Goal: Task Accomplishment & Management: Manage account settings

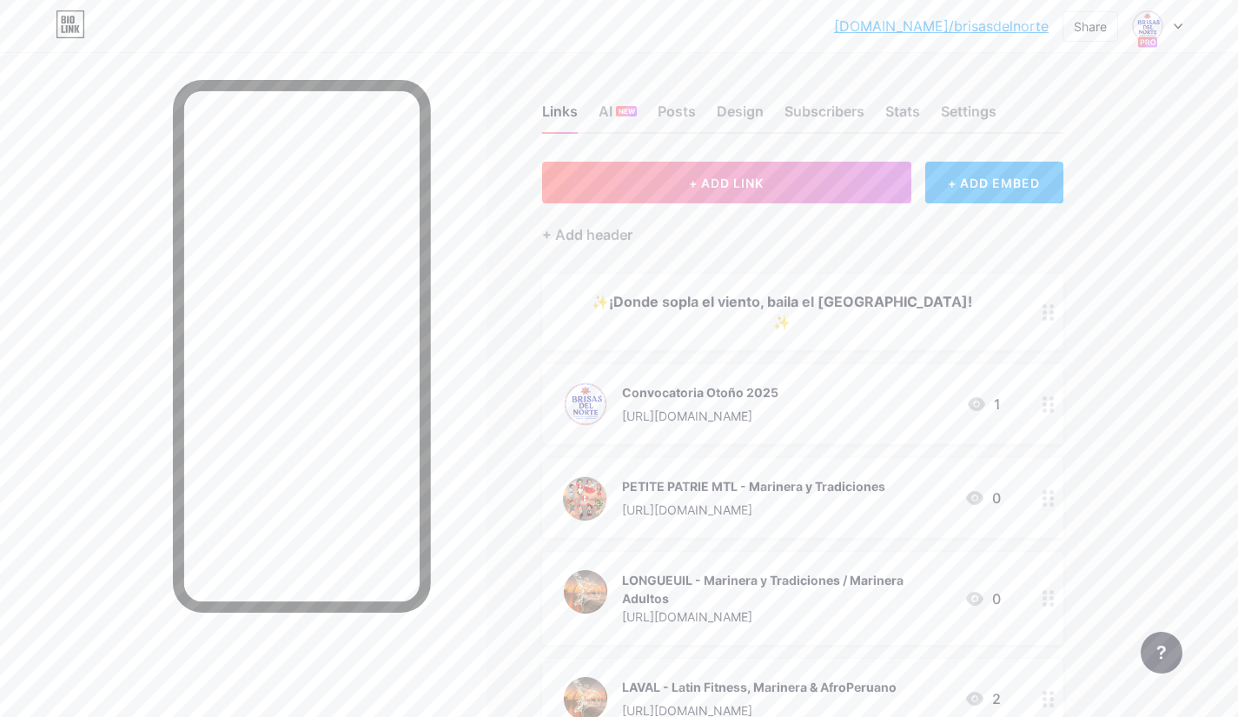
click at [823, 477] on div "PETITE PATRIE MTL - Marinera y Tradiciones" at bounding box center [753, 486] width 263 height 18
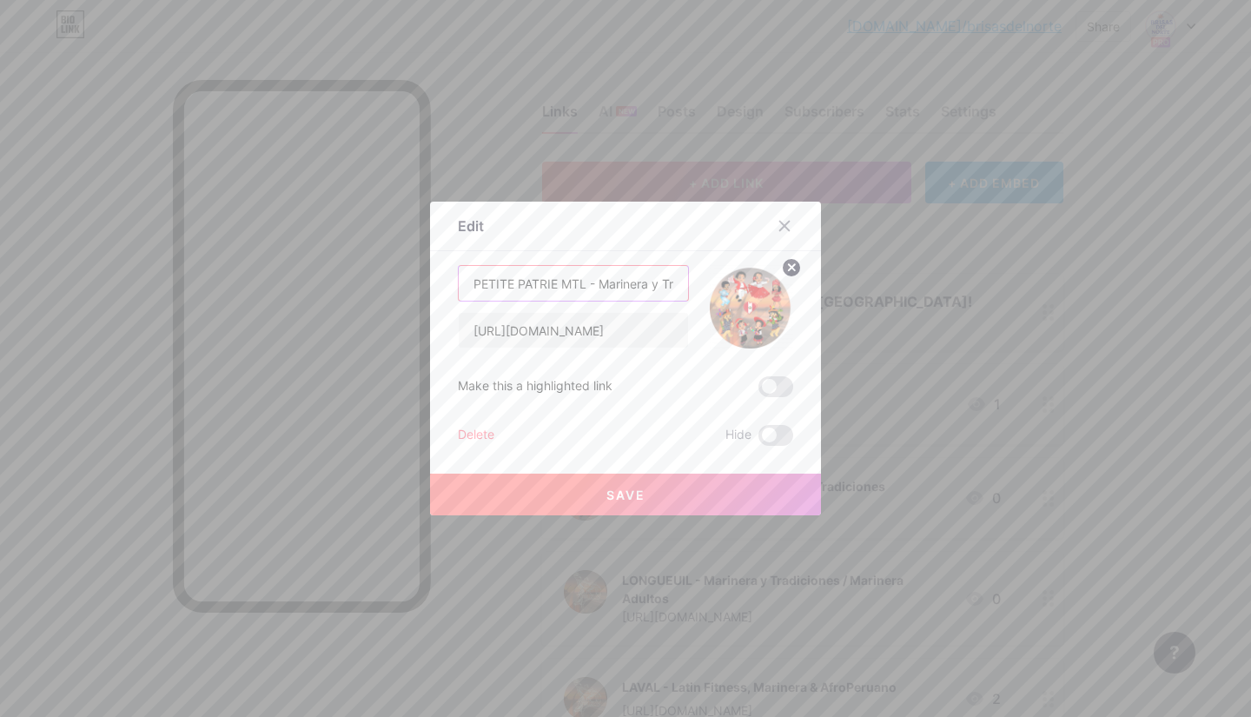
drag, startPoint x: 587, startPoint y: 287, endPoint x: 416, endPoint y: 289, distance: 171.2
click at [416, 289] on div "Edit Content YouTube Play YouTube video without leaving your page. ADD Vimeo Pl…" at bounding box center [625, 358] width 1251 height 717
type input "MONTREAL - Marinera y Tradiciones"
click at [624, 483] on button "Save" at bounding box center [625, 495] width 391 height 42
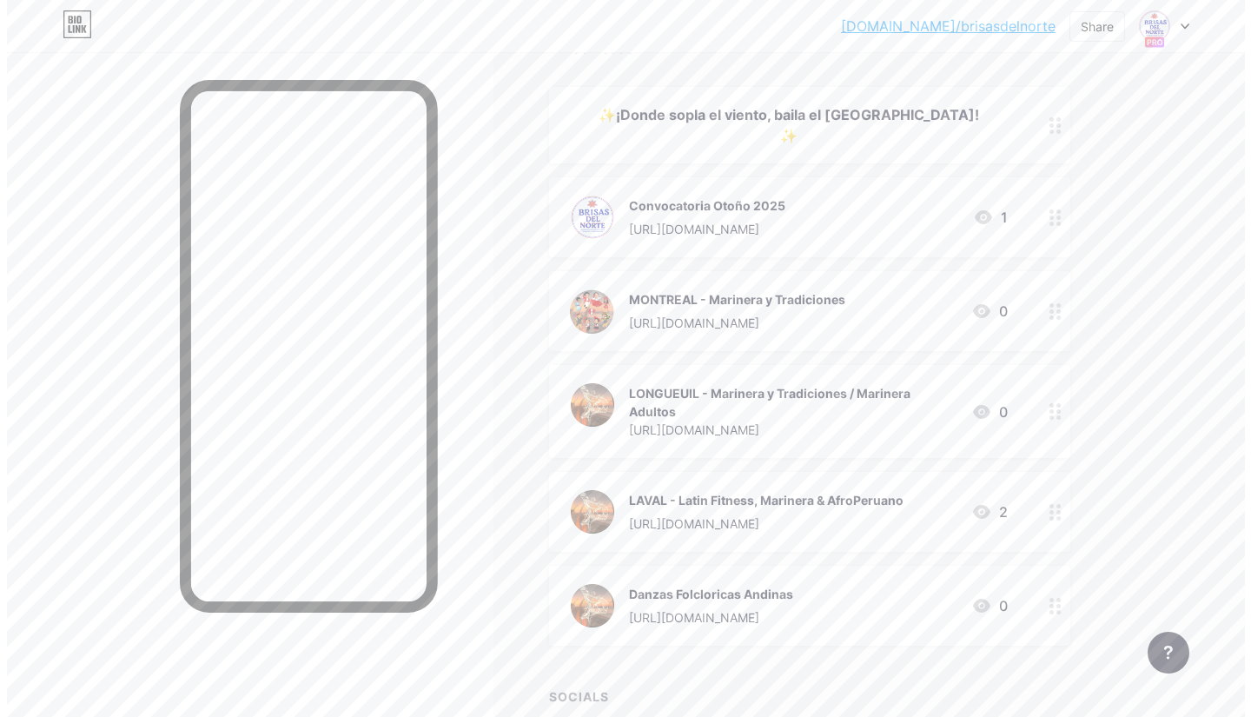
scroll to position [196, 0]
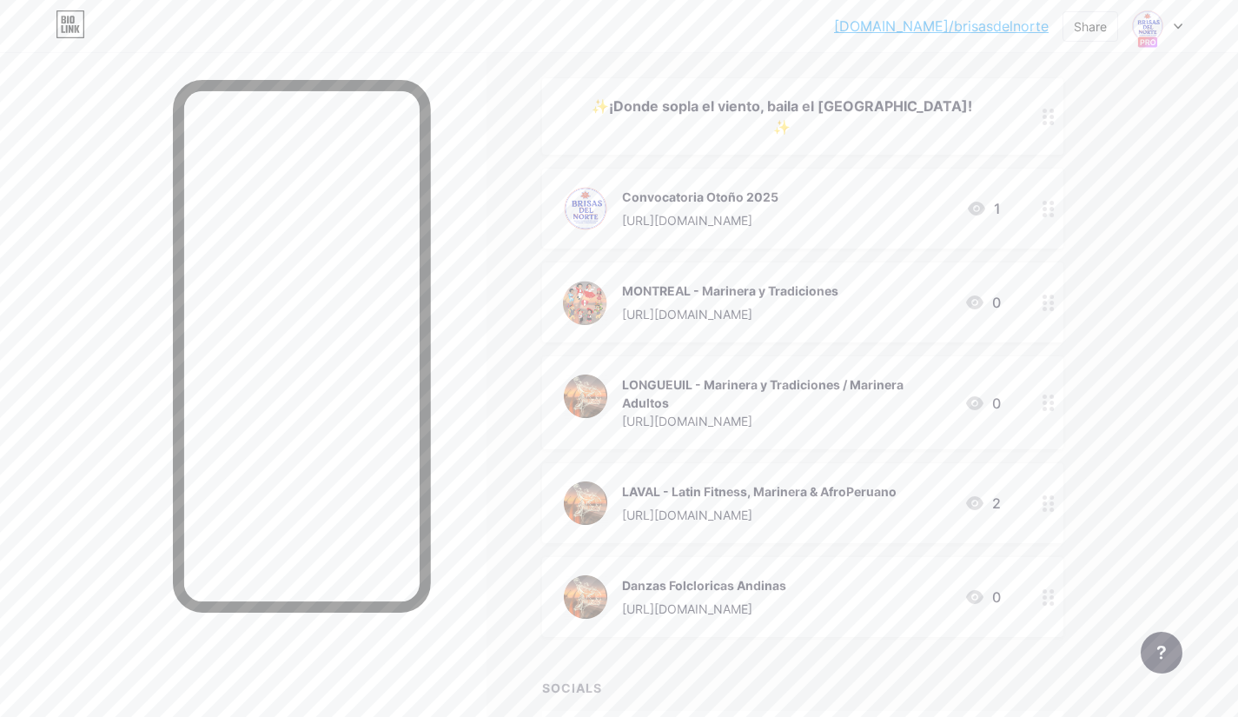
click at [685, 481] on div "LAVAL - Latin Fitness, Marinera & AfroPeruano [URL][DOMAIN_NAME]" at bounding box center [759, 503] width 275 height 45
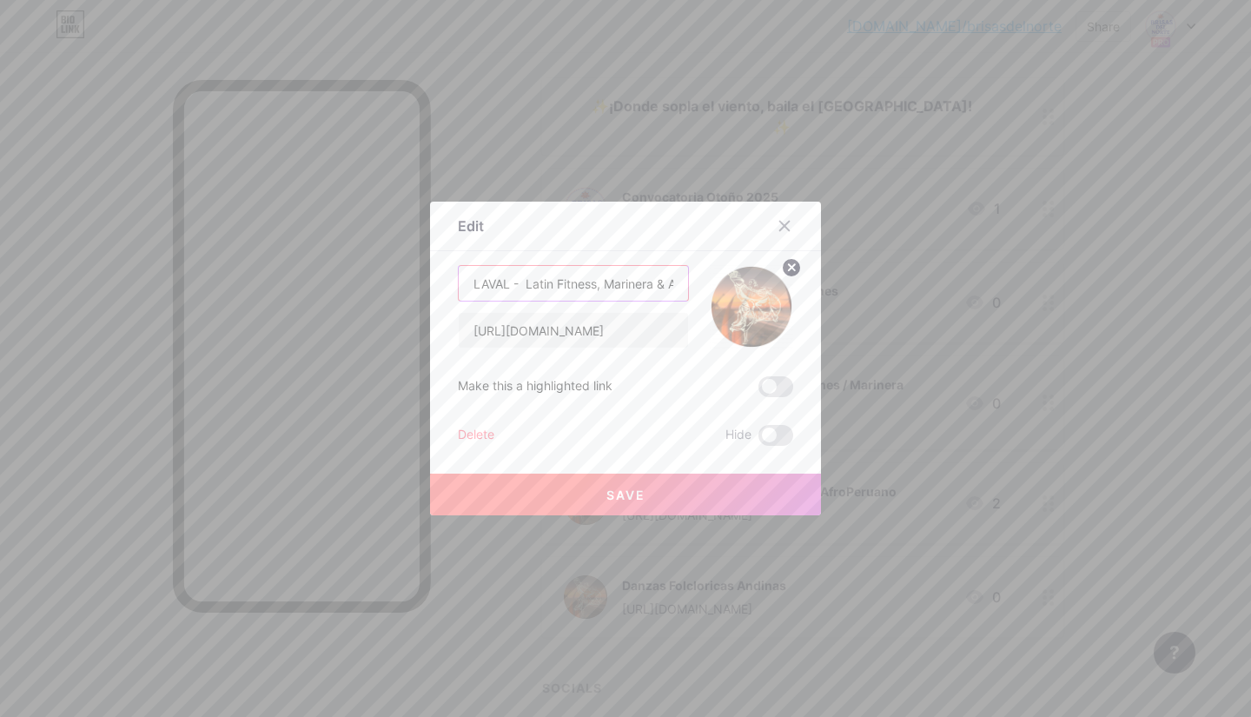
click at [601, 283] on input "LAVAL - Latin Fitness, Marinera & AfroPeruano" at bounding box center [573, 283] width 229 height 35
type input "LAVAL - Latin Fitness y Marinera"
click at [631, 496] on span "Save" at bounding box center [626, 495] width 39 height 15
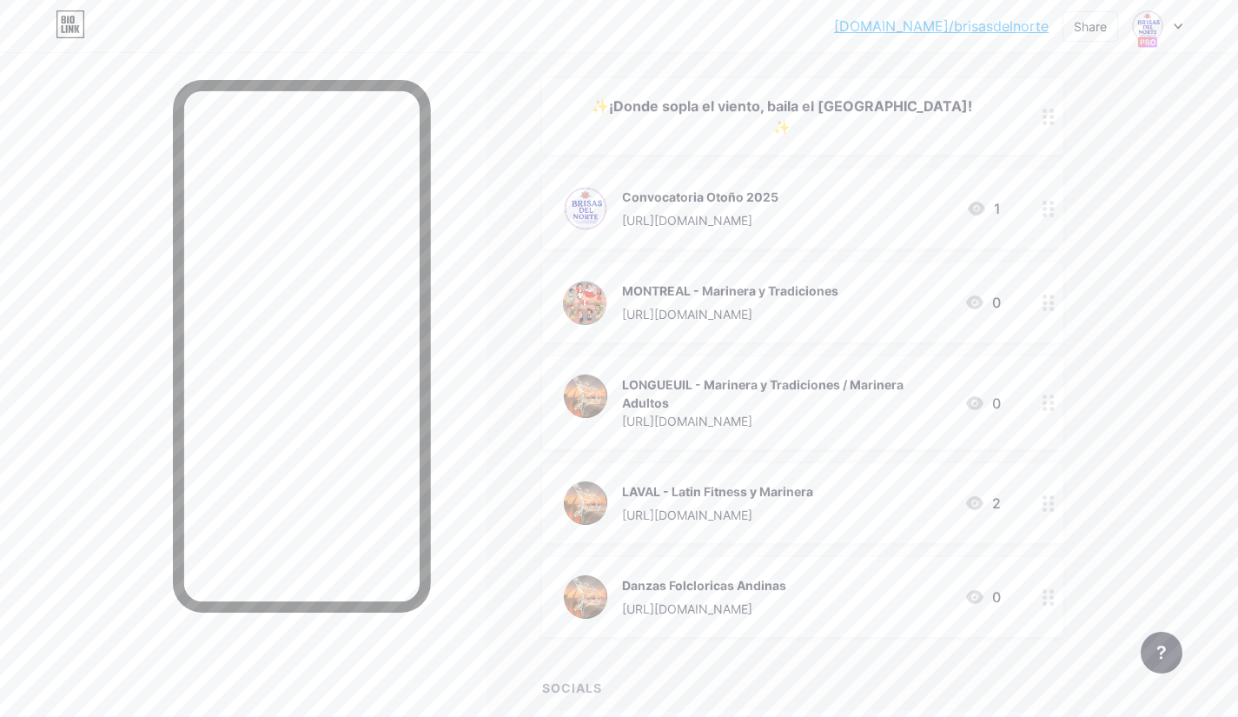
click at [798, 482] on div "LAVAL - Latin Fitness y Marinera" at bounding box center [717, 491] width 191 height 18
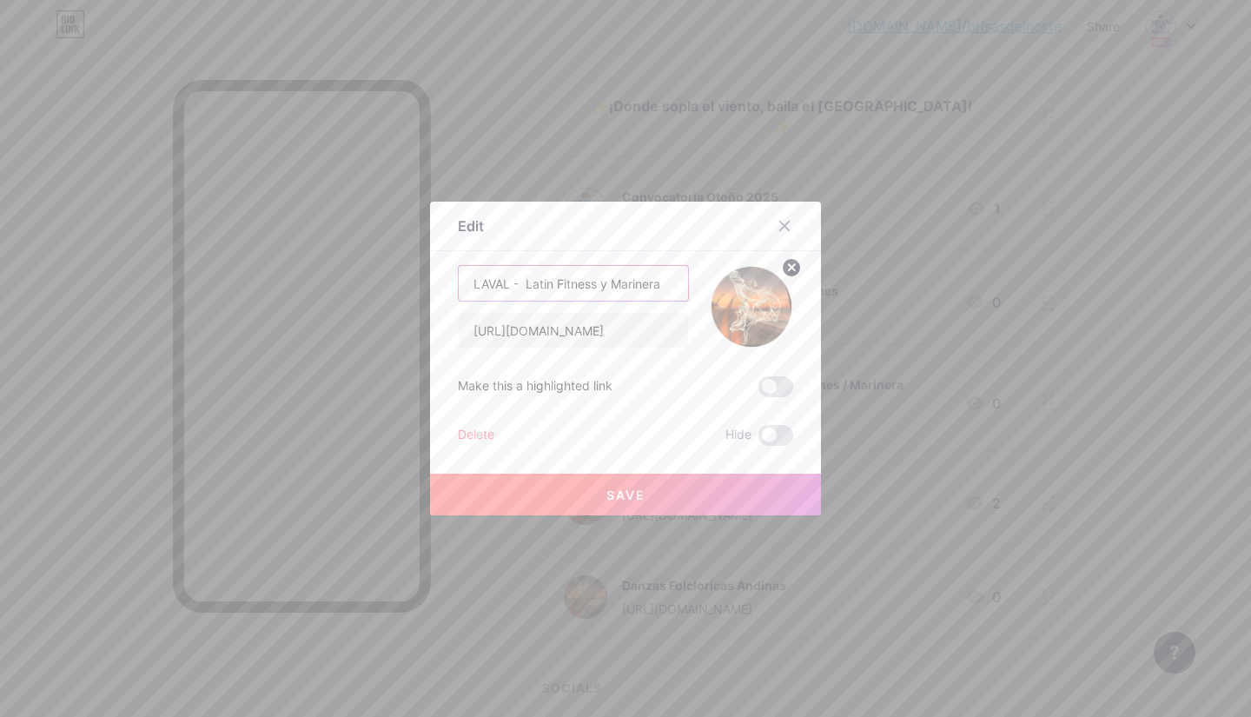
click at [667, 283] on input "LAVAL - Latin Fitness y Marinera" at bounding box center [573, 283] width 229 height 35
type input "LAVAL - Latin Fitness y Marinera Adultos"
click at [616, 488] on span "Save" at bounding box center [626, 495] width 39 height 15
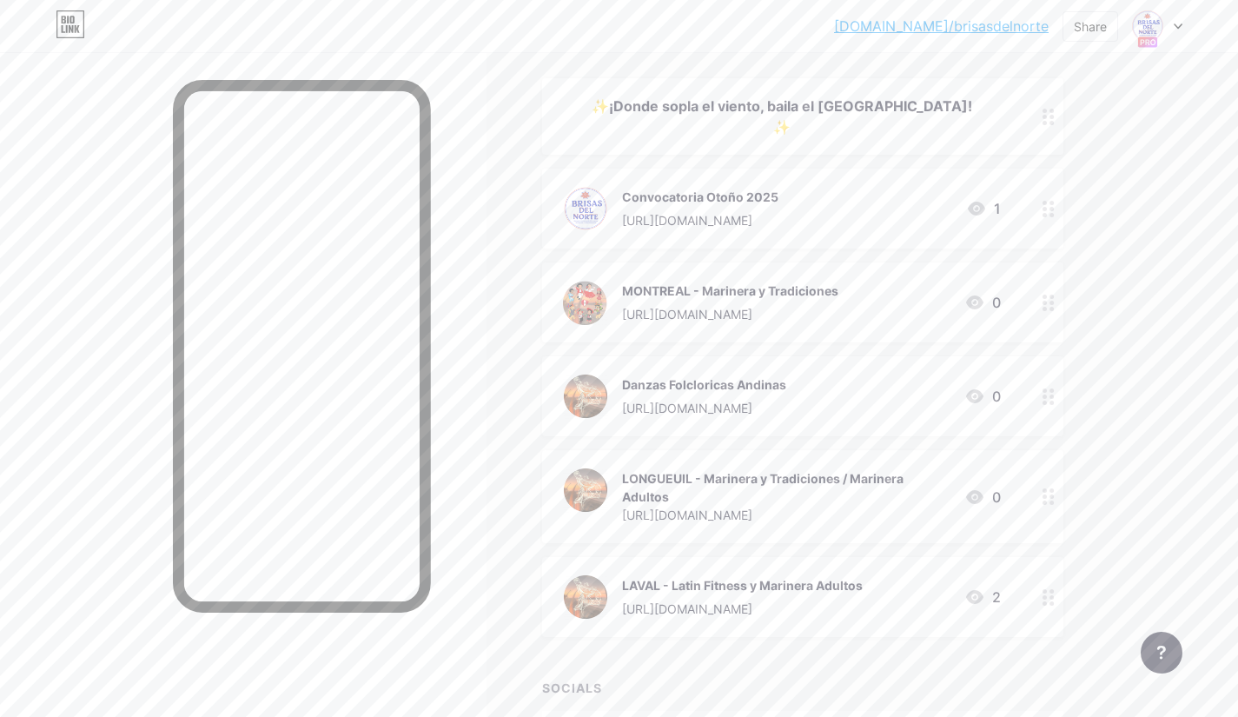
click at [765, 375] on div "Danzas Folcloricas Andinas" at bounding box center [704, 384] width 164 height 18
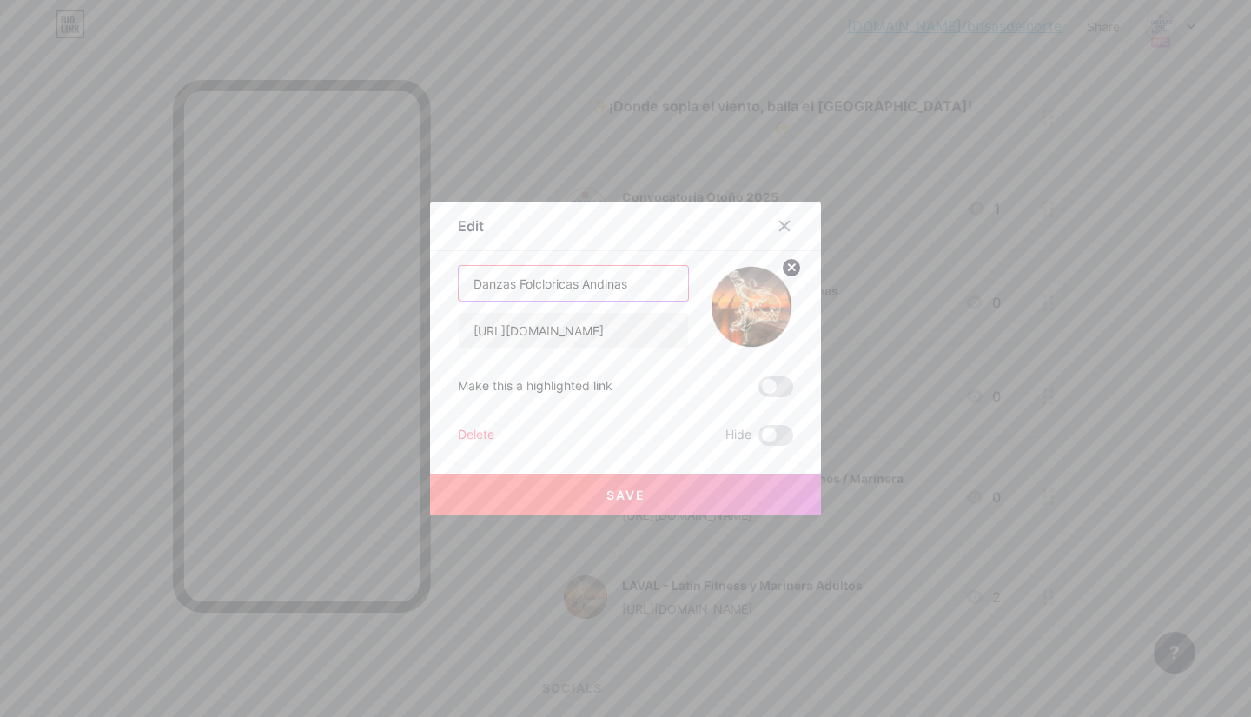
click at [470, 275] on input "Danzas Folcloricas Andinas" at bounding box center [573, 283] width 229 height 35
type input "MONTREAL - Danzas Folcloricas Andinas"
click at [607, 481] on button "Save" at bounding box center [625, 495] width 391 height 42
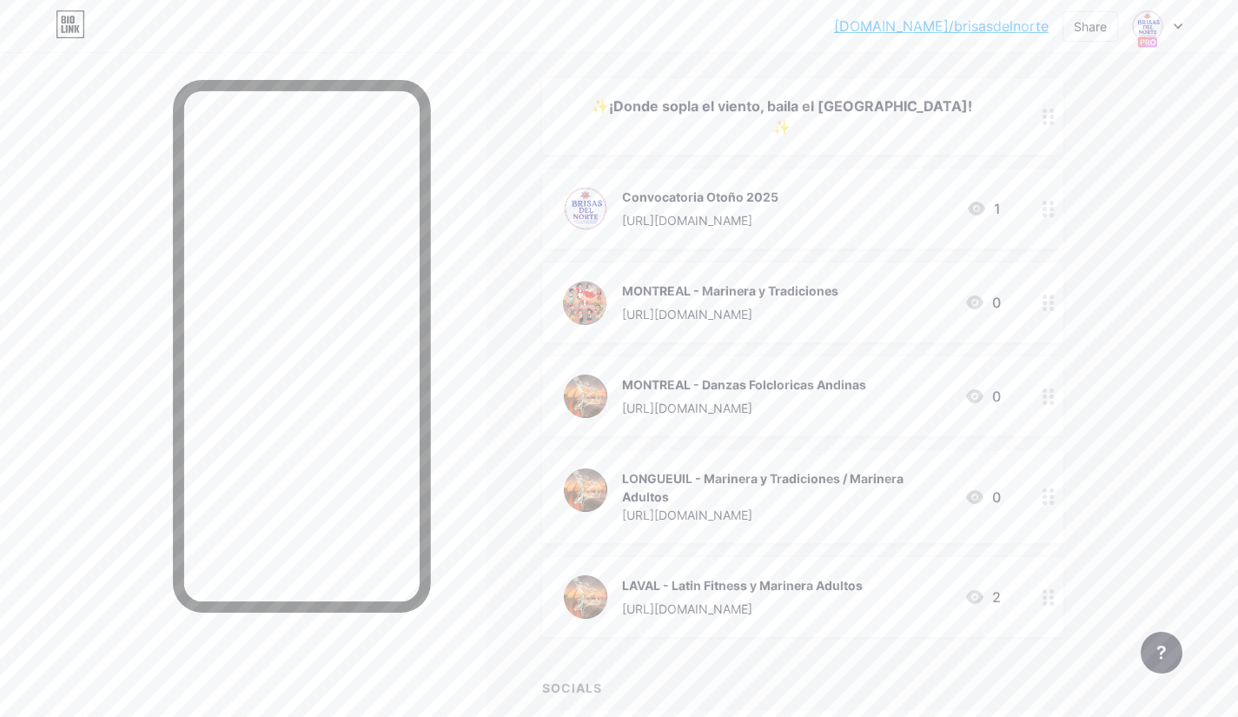
click at [695, 186] on div "Convocatoria Otoño 2025 [URL][DOMAIN_NAME]" at bounding box center [700, 208] width 156 height 45
